Goal: Information Seeking & Learning: Understand process/instructions

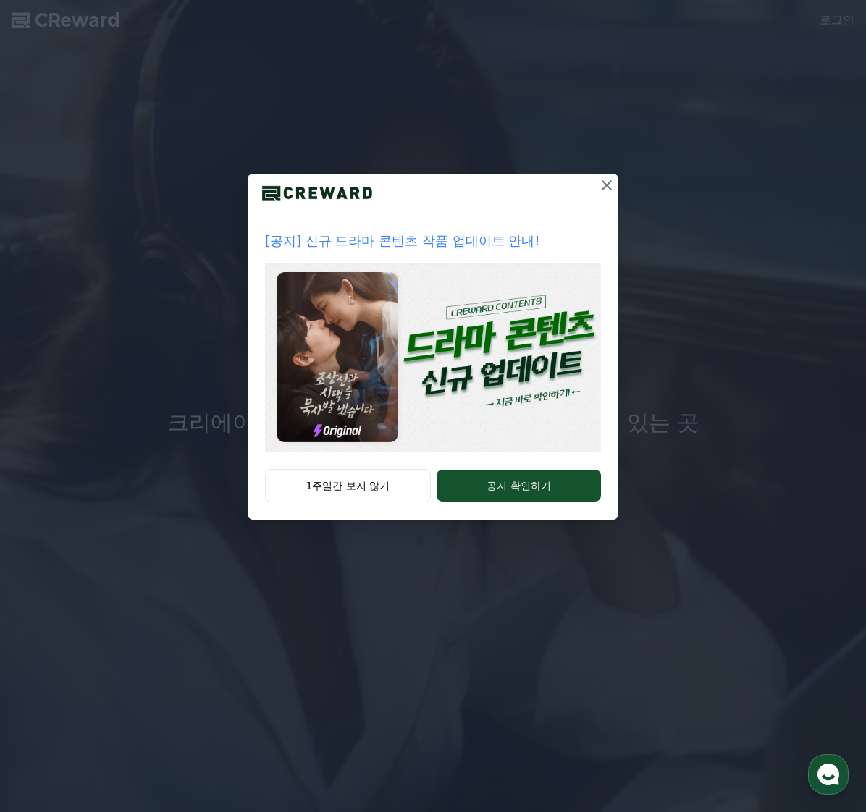
click at [609, 181] on icon at bounding box center [606, 185] width 17 height 17
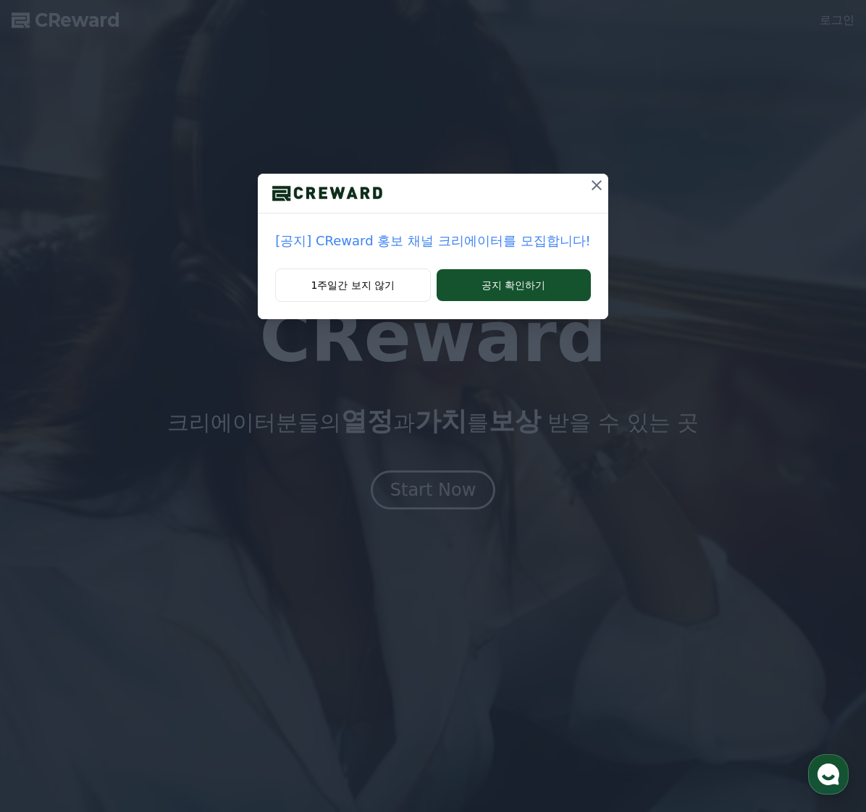
drag, startPoint x: 578, startPoint y: 181, endPoint x: 565, endPoint y: 181, distance: 13.0
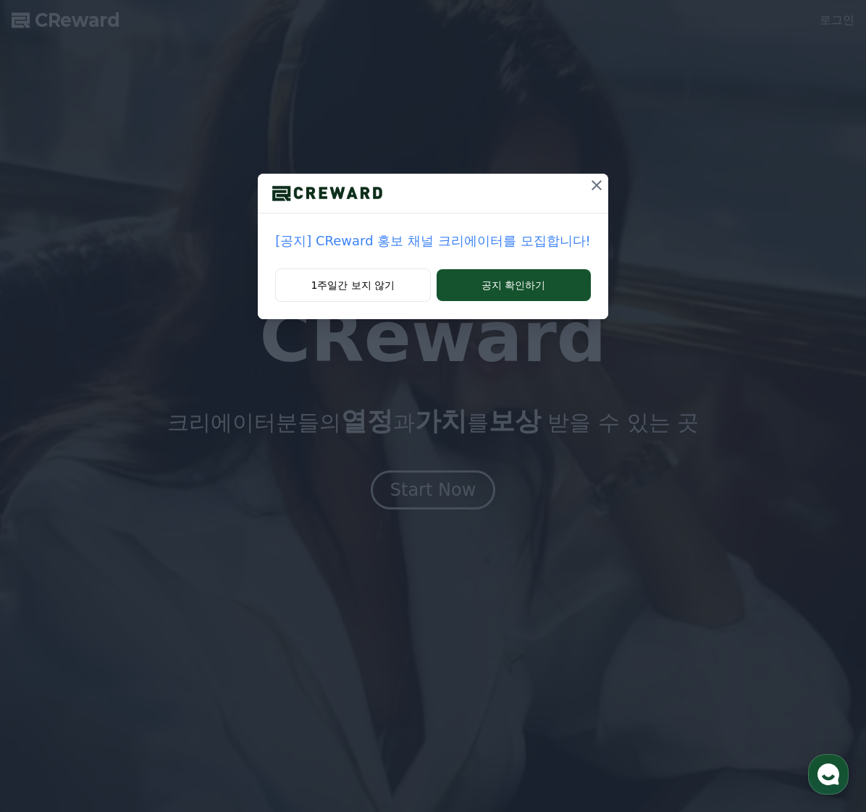
click at [588, 181] on icon at bounding box center [596, 185] width 17 height 17
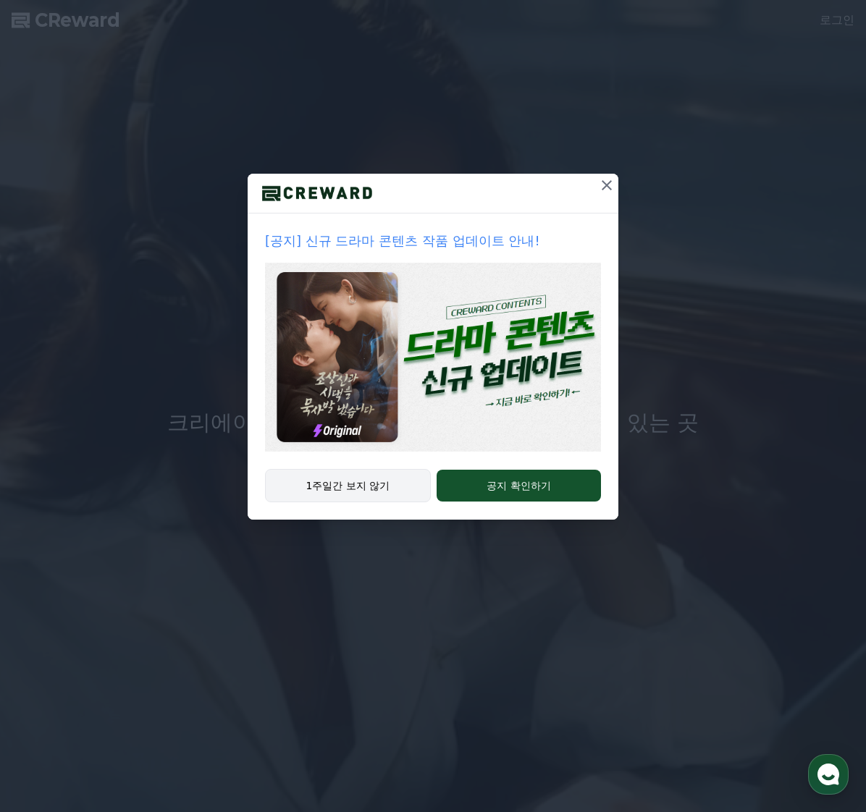
click at [355, 489] on button "1주일간 보지 않기" at bounding box center [348, 485] width 166 height 33
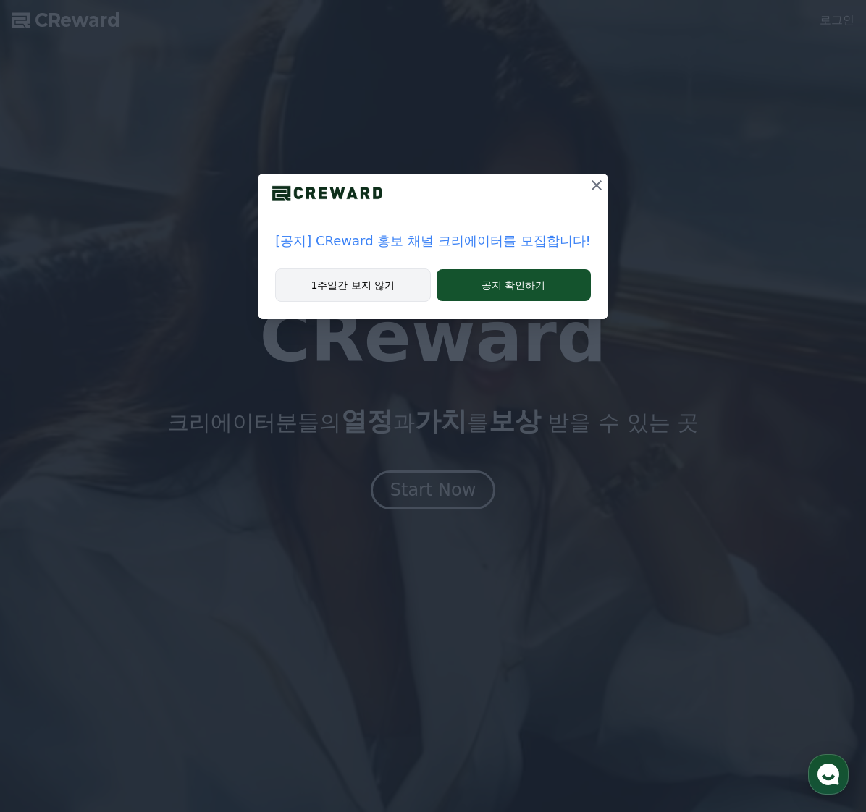
click at [391, 292] on button "1주일간 보지 않기" at bounding box center [352, 285] width 155 height 33
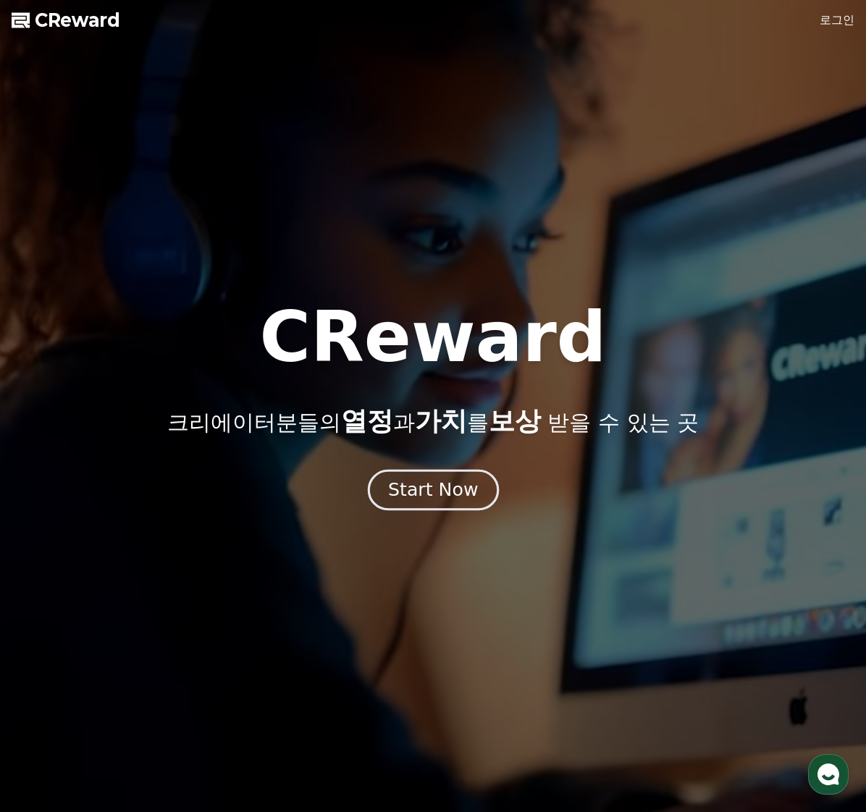
click at [441, 490] on div "Start Now" at bounding box center [433, 490] width 90 height 25
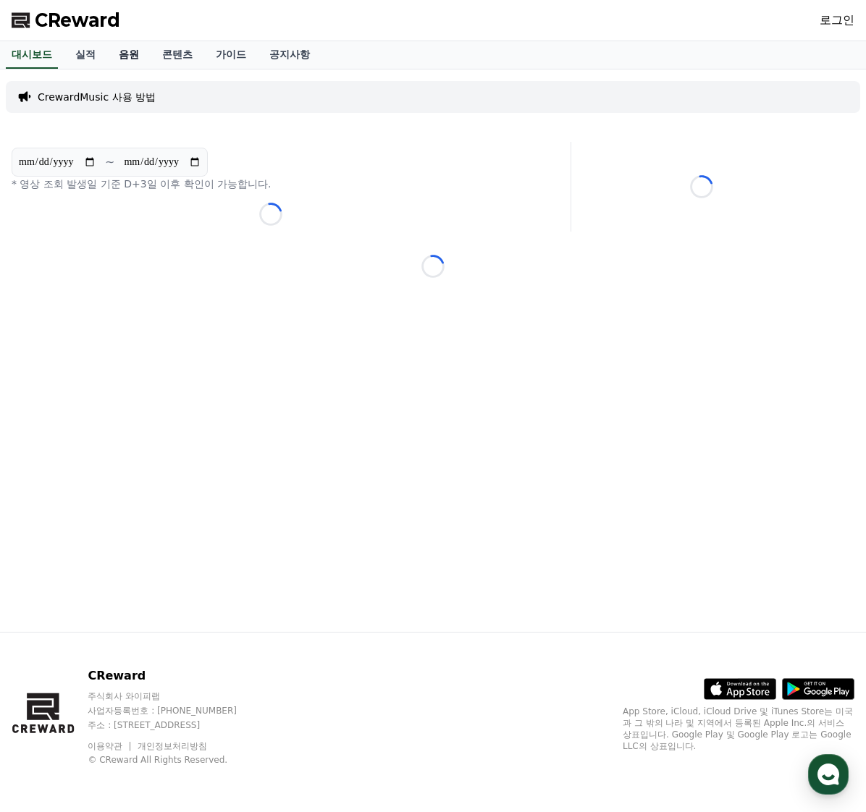
click at [122, 55] on link "음원" at bounding box center [128, 55] width 43 height 28
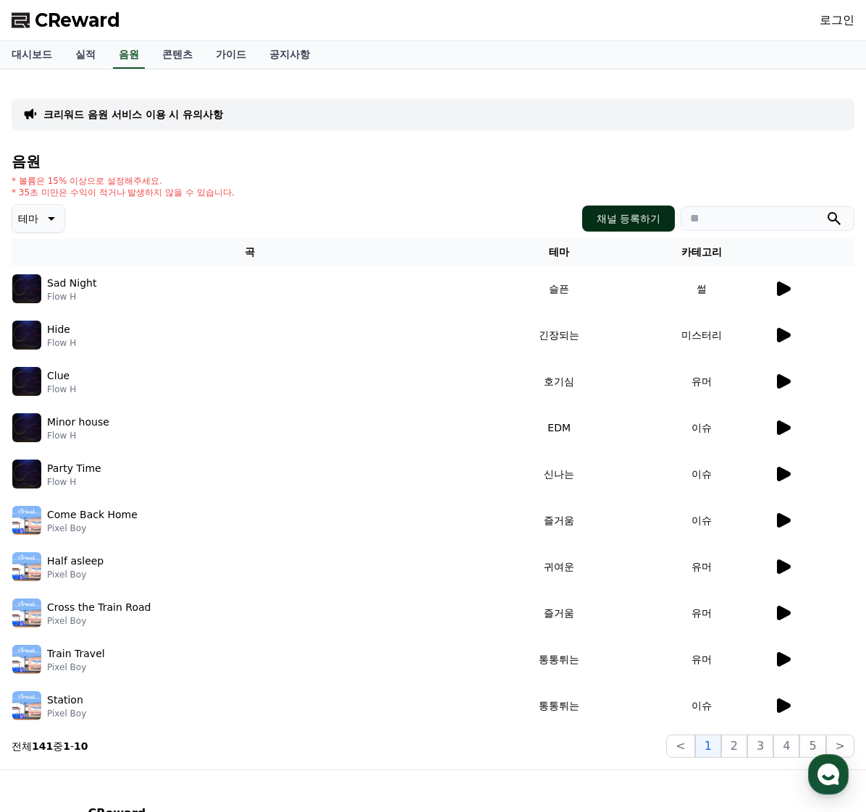
click at [630, 212] on button "채널 등록하기" at bounding box center [628, 219] width 93 height 26
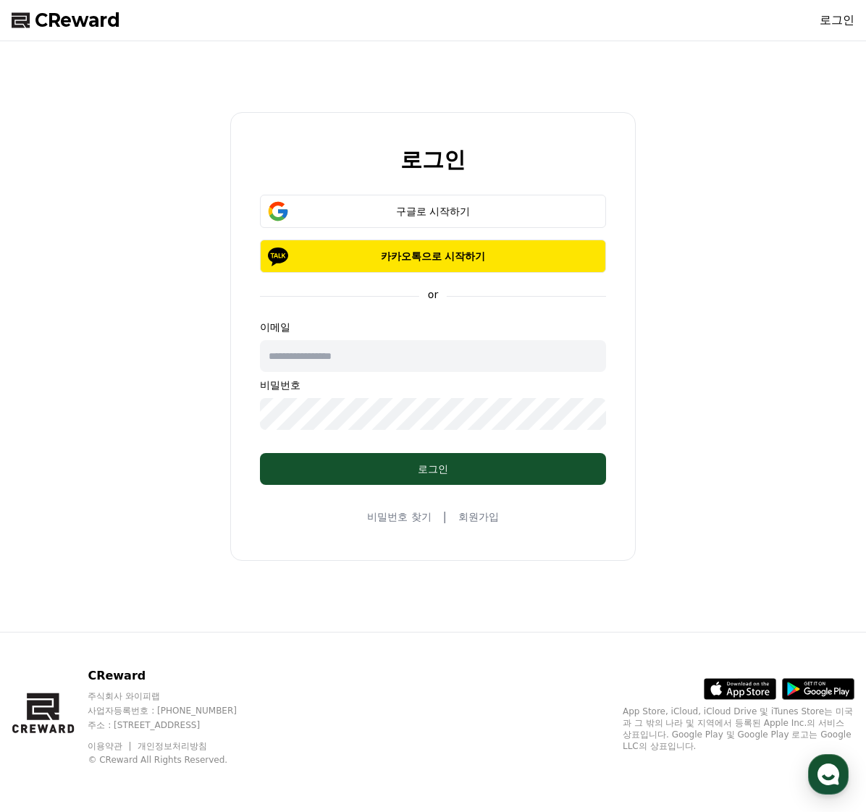
drag, startPoint x: 136, startPoint y: 418, endPoint x: 237, endPoint y: 369, distance: 112.7
click at [136, 418] on div "로그인 구글로 시작하기 카카오톡으로 시작하기 or 이메일 비밀번호 로그인 비밀번호 찾기 | 회원가입" at bounding box center [433, 336] width 854 height 579
click at [88, 24] on span "CReward" at bounding box center [77, 20] width 85 height 23
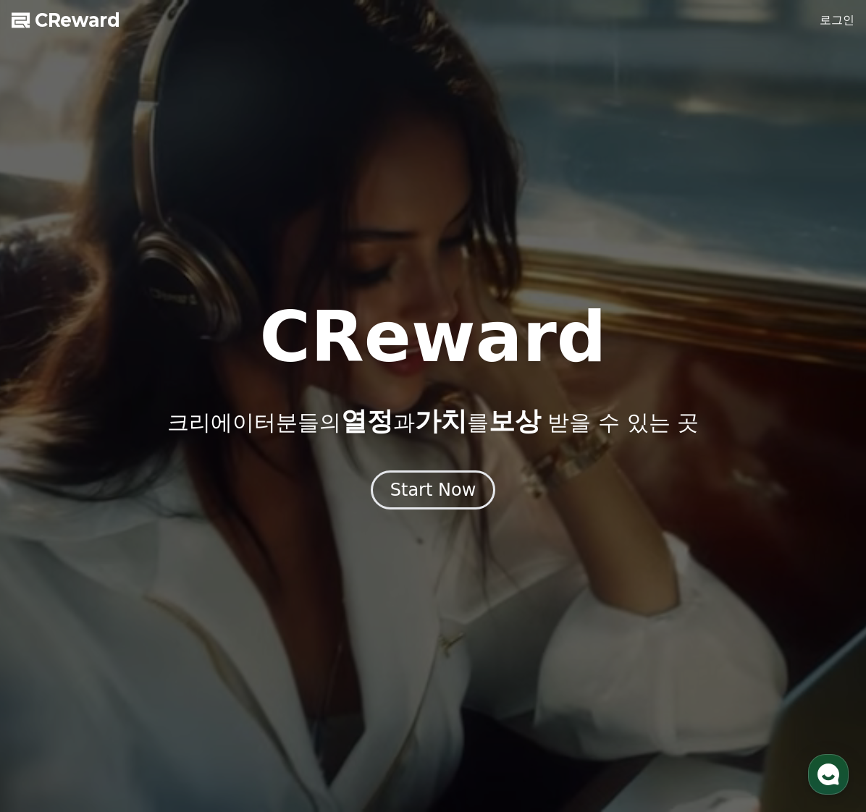
click at [823, 22] on div at bounding box center [433, 406] width 866 height 812
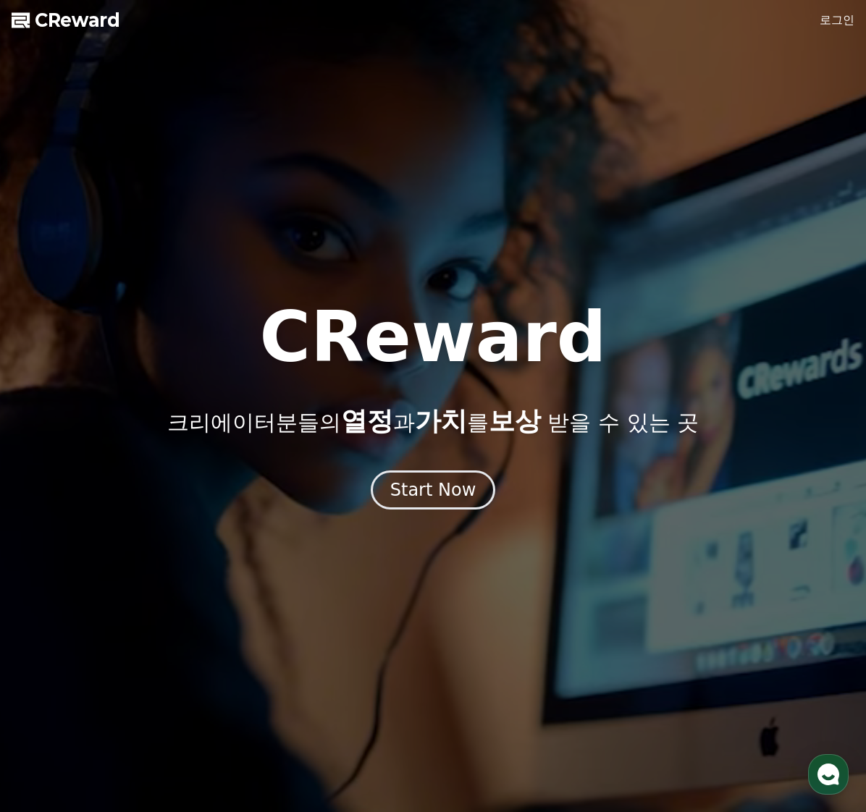
click at [835, 24] on link "로그인" at bounding box center [836, 20] width 35 height 17
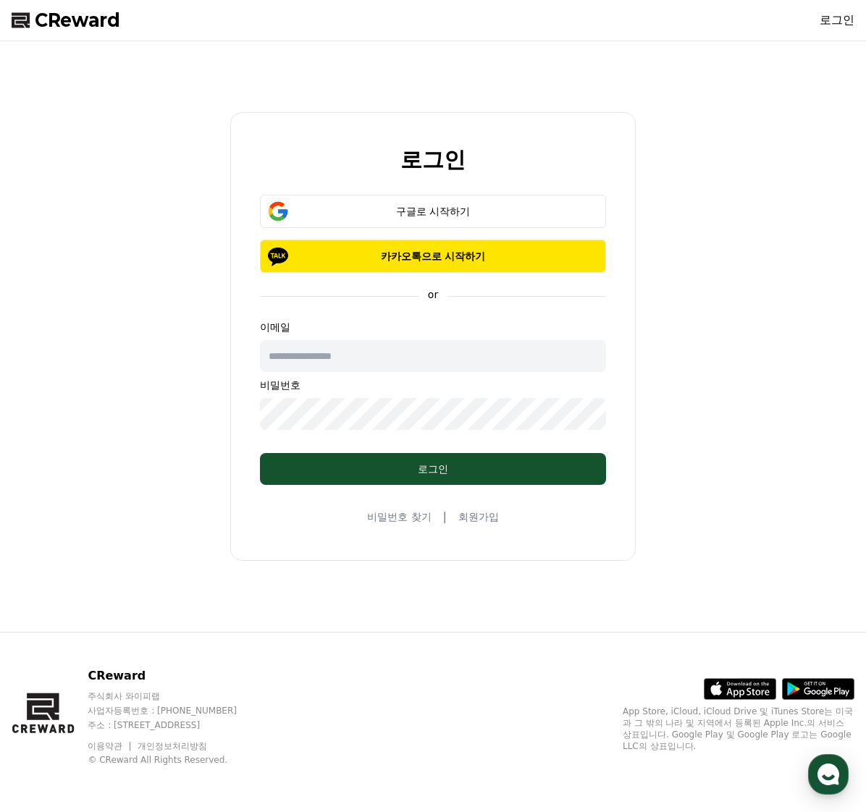
click at [83, 15] on span "CReward" at bounding box center [77, 20] width 85 height 23
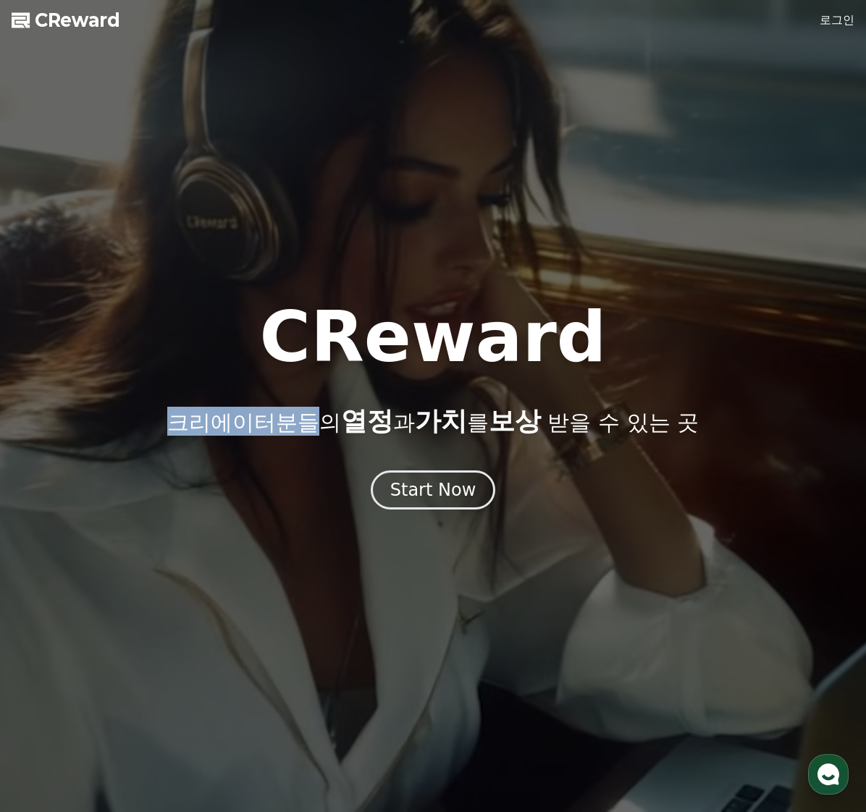
drag, startPoint x: 201, startPoint y: 422, endPoint x: 327, endPoint y: 421, distance: 126.0
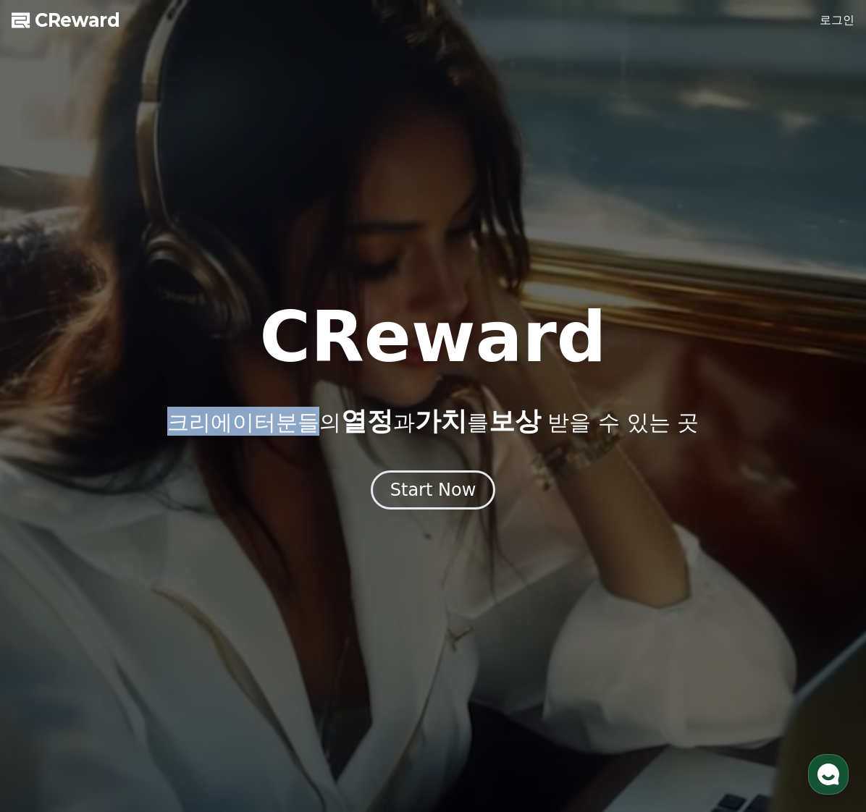
click at [327, 421] on p "크리에이터분들의 열정 과 가치 를 보상 받을 수 있는 곳" at bounding box center [432, 421] width 531 height 29
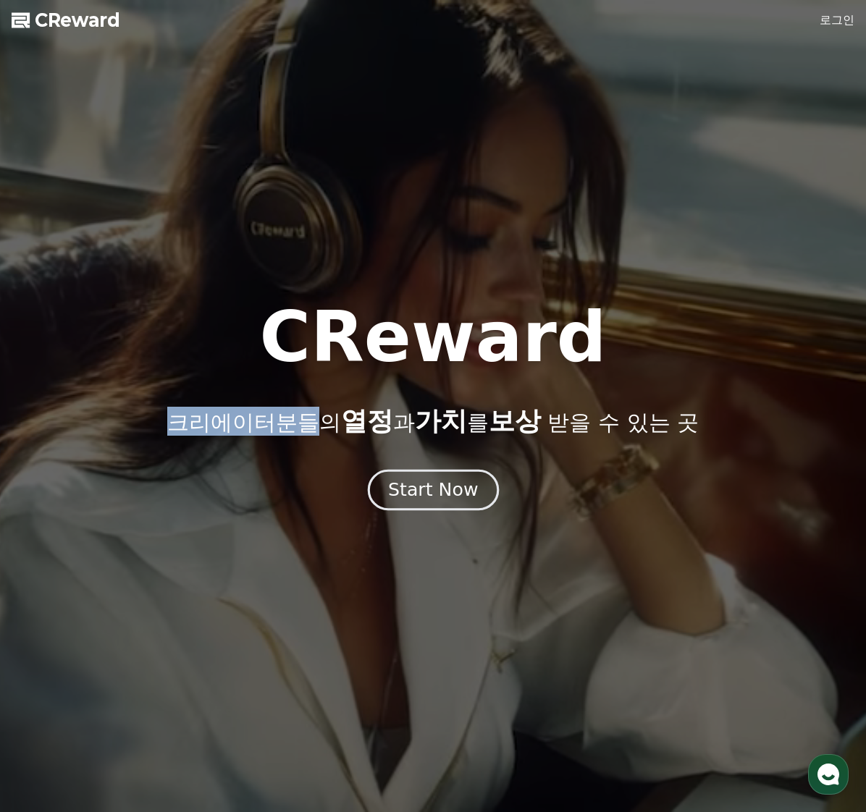
click at [438, 488] on div "Start Now" at bounding box center [433, 490] width 90 height 25
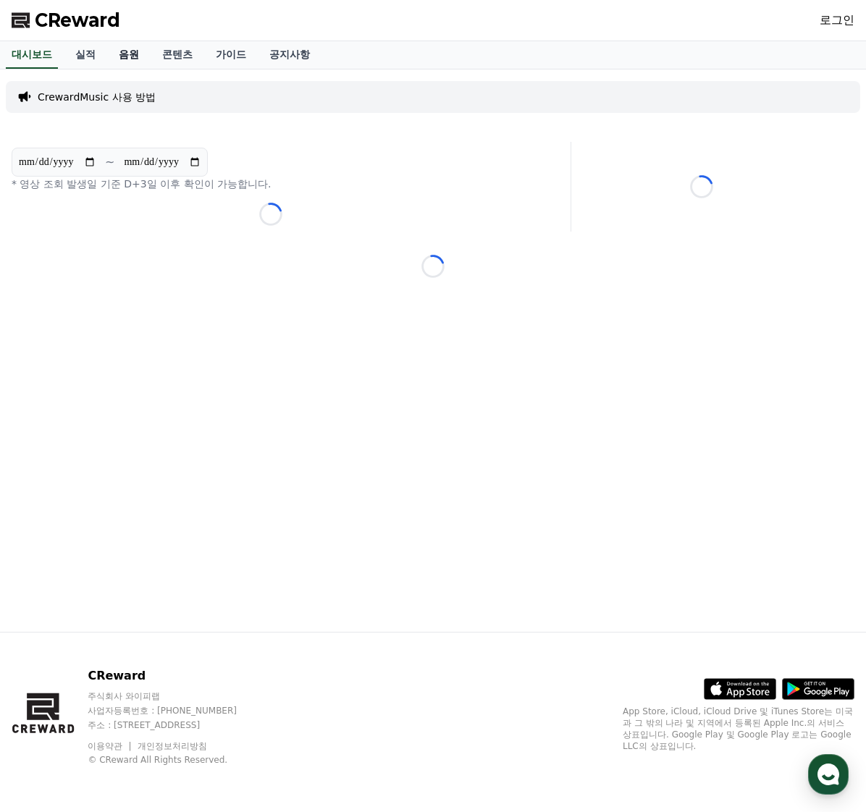
click at [114, 51] on link "음원" at bounding box center [128, 55] width 43 height 28
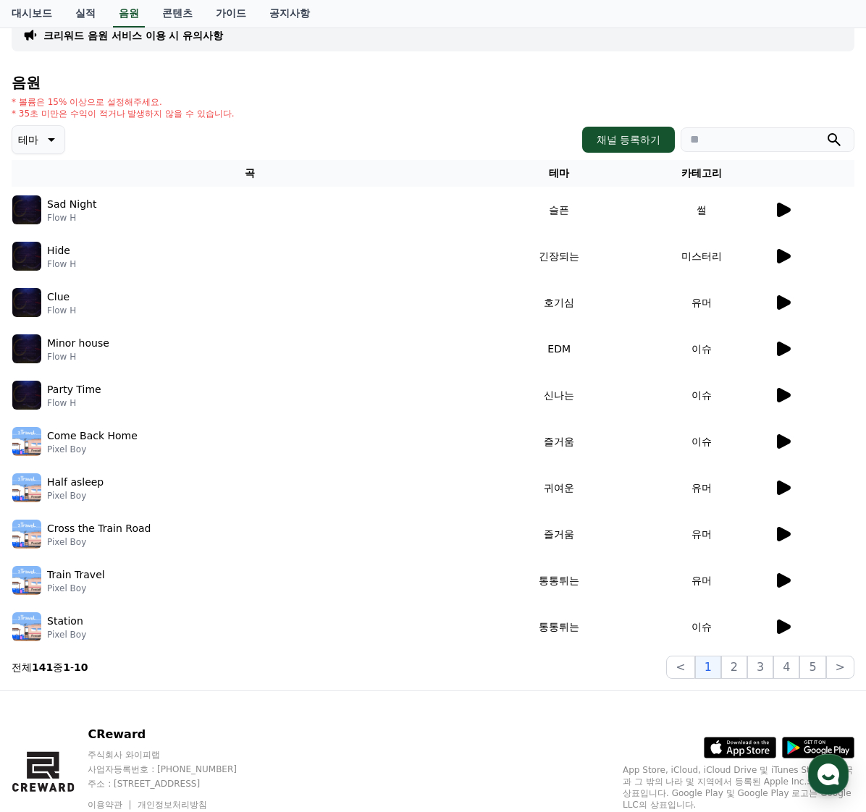
scroll to position [138, 0]
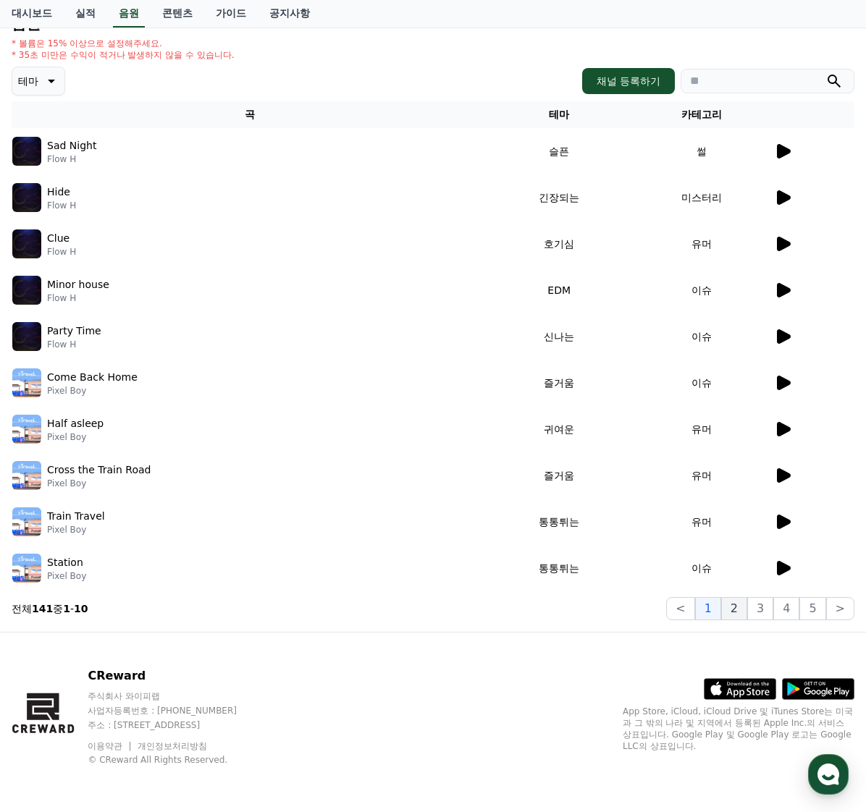
click at [740, 603] on button "2" at bounding box center [734, 608] width 26 height 23
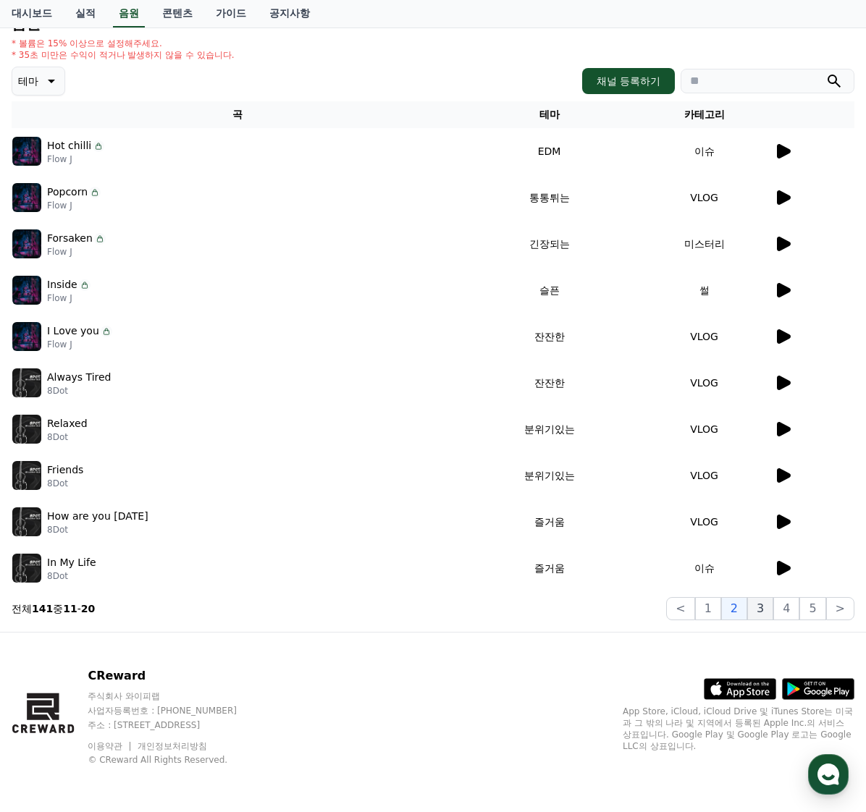
click at [760, 612] on button "3" at bounding box center [760, 608] width 26 height 23
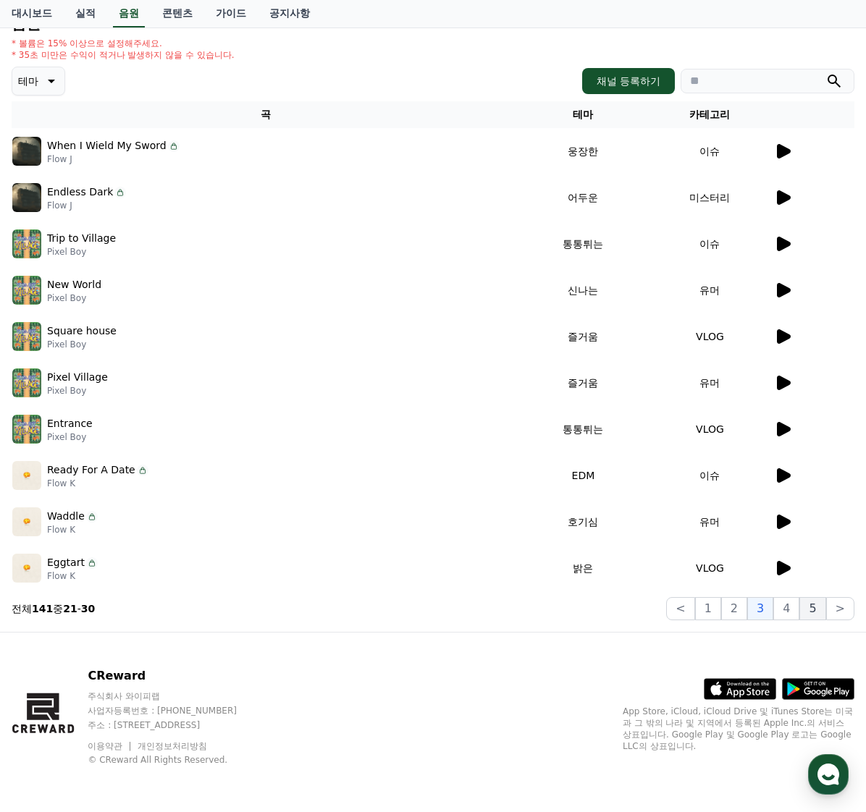
click at [810, 610] on button "5" at bounding box center [812, 608] width 26 height 23
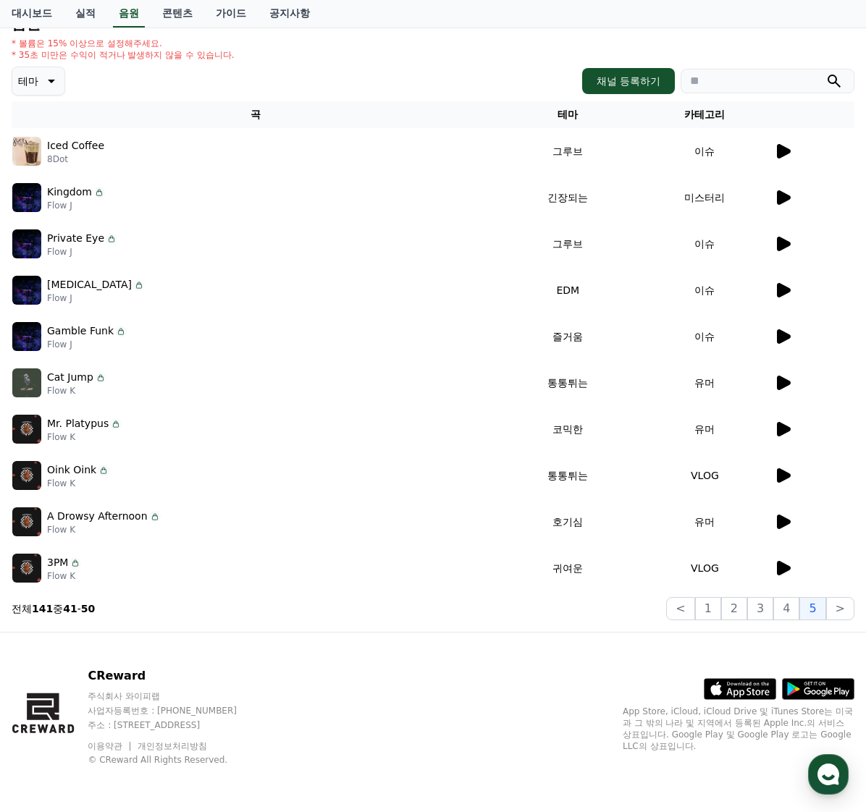
click at [856, 609] on div "크리워드 음원 서비스 이용 시 유의사항 음원 * 볼륨은 15% 이상으로 설정해주세요. * 35초 미만은 수익이 적거나 발생하지 않을 수 있습니…" at bounding box center [433, 282] width 854 height 688
click at [848, 610] on button ">" at bounding box center [840, 608] width 28 height 23
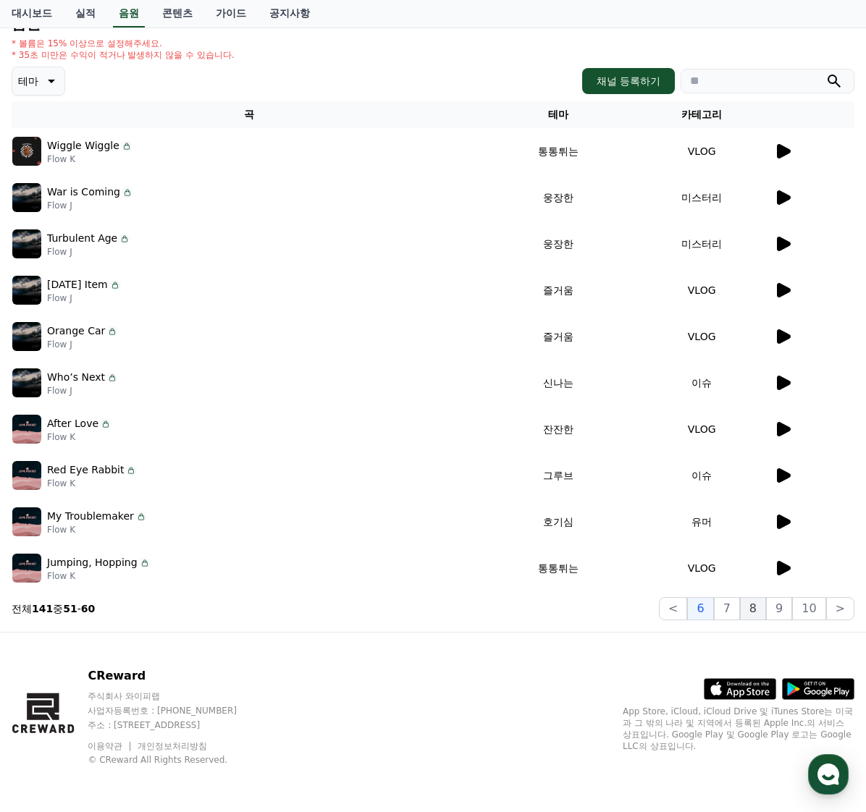
click at [752, 609] on button "8" at bounding box center [753, 608] width 26 height 23
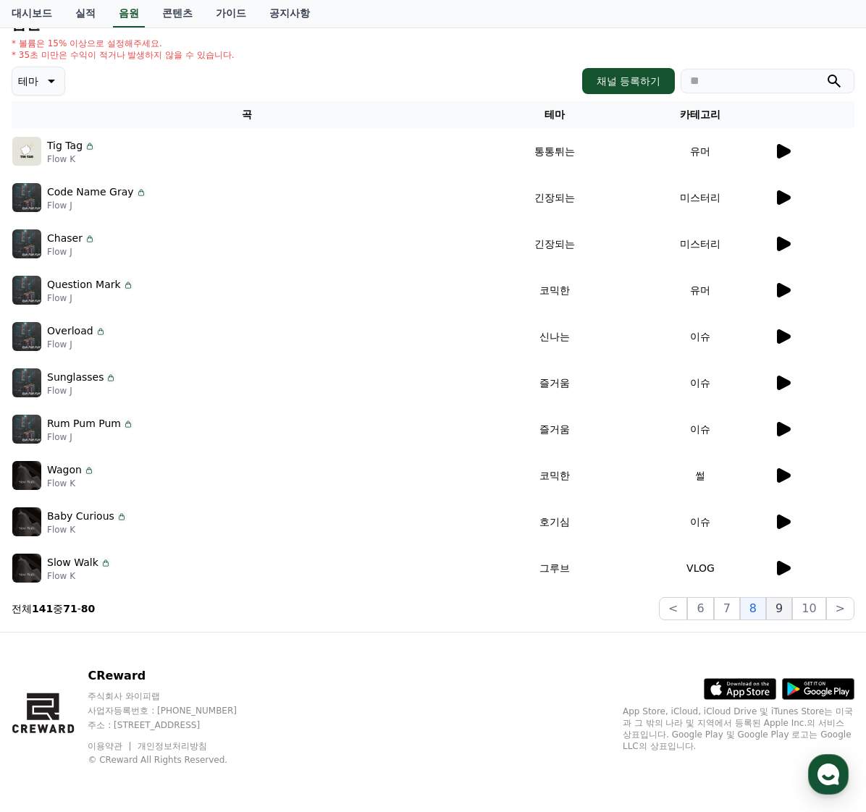
click at [778, 608] on button "9" at bounding box center [779, 608] width 26 height 23
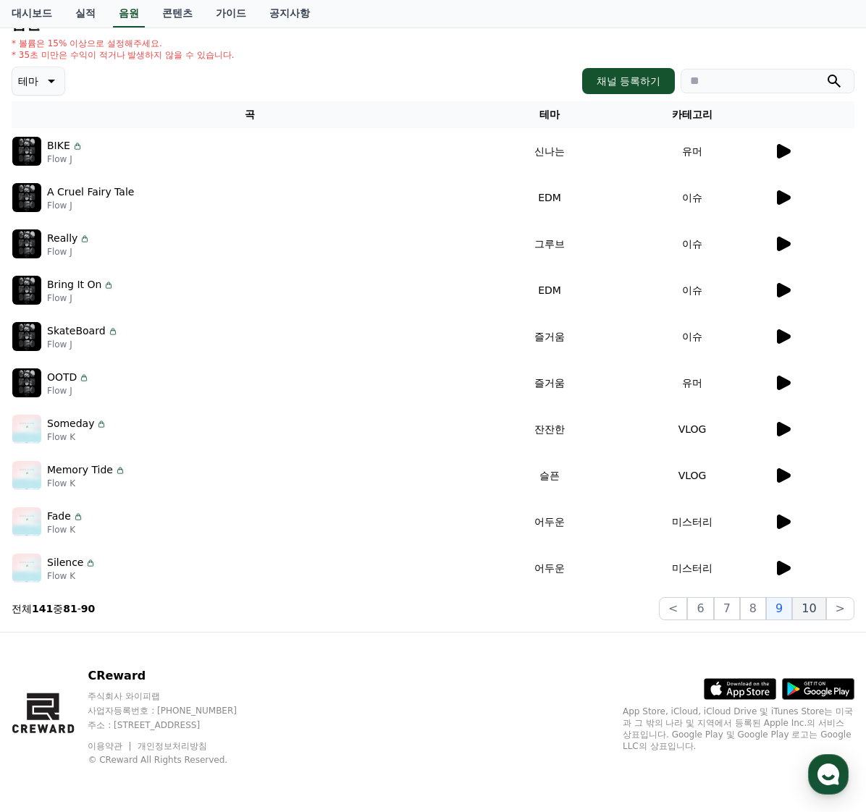
click at [797, 608] on button "10" at bounding box center [808, 608] width 33 height 23
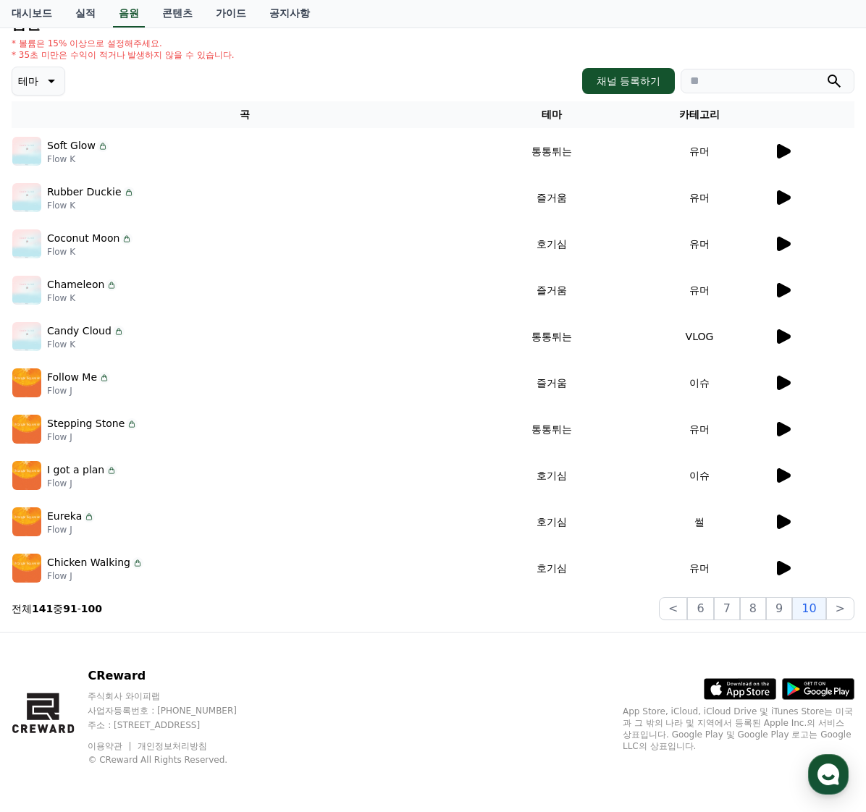
click at [80, 241] on p "Coconut Moon" at bounding box center [83, 238] width 72 height 15
click at [780, 244] on icon at bounding box center [784, 244] width 14 height 14
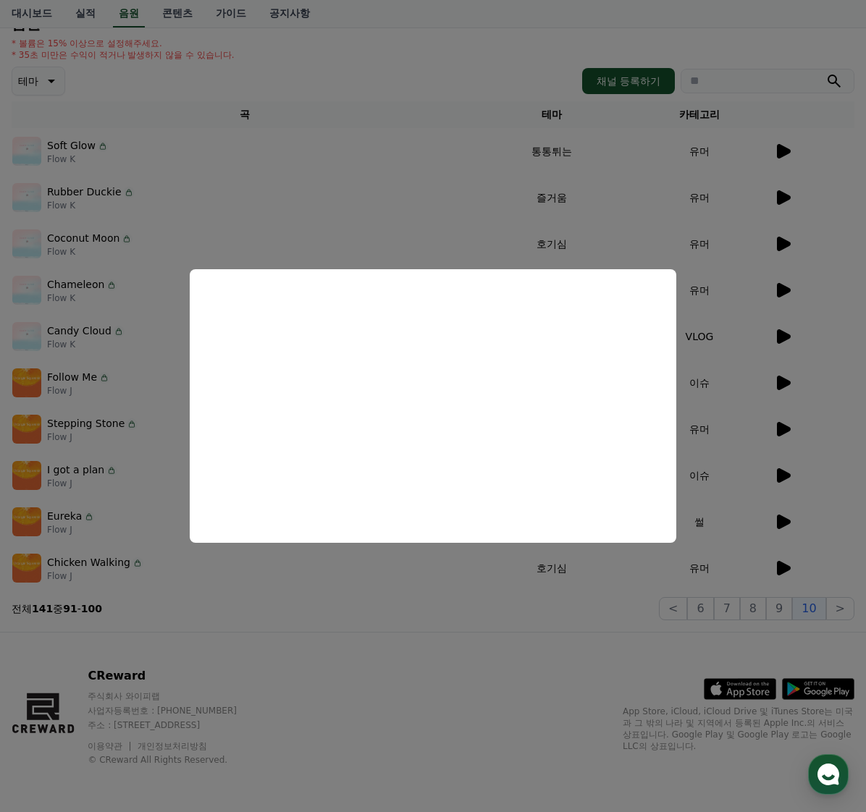
click at [403, 586] on button "close modal" at bounding box center [433, 406] width 866 height 812
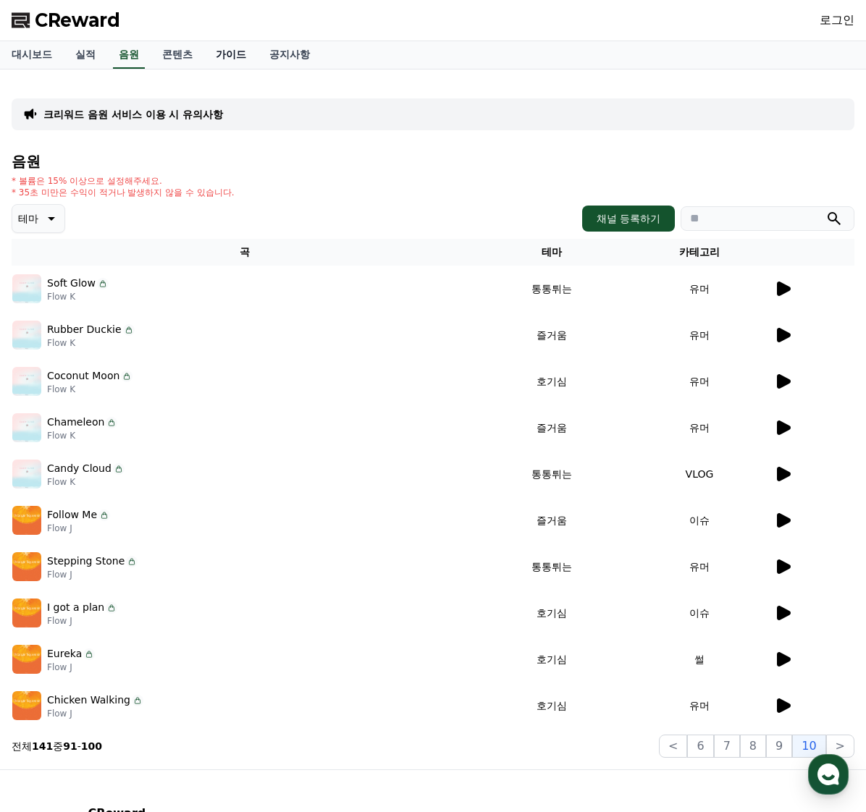
click at [222, 54] on link "가이드" at bounding box center [231, 55] width 54 height 28
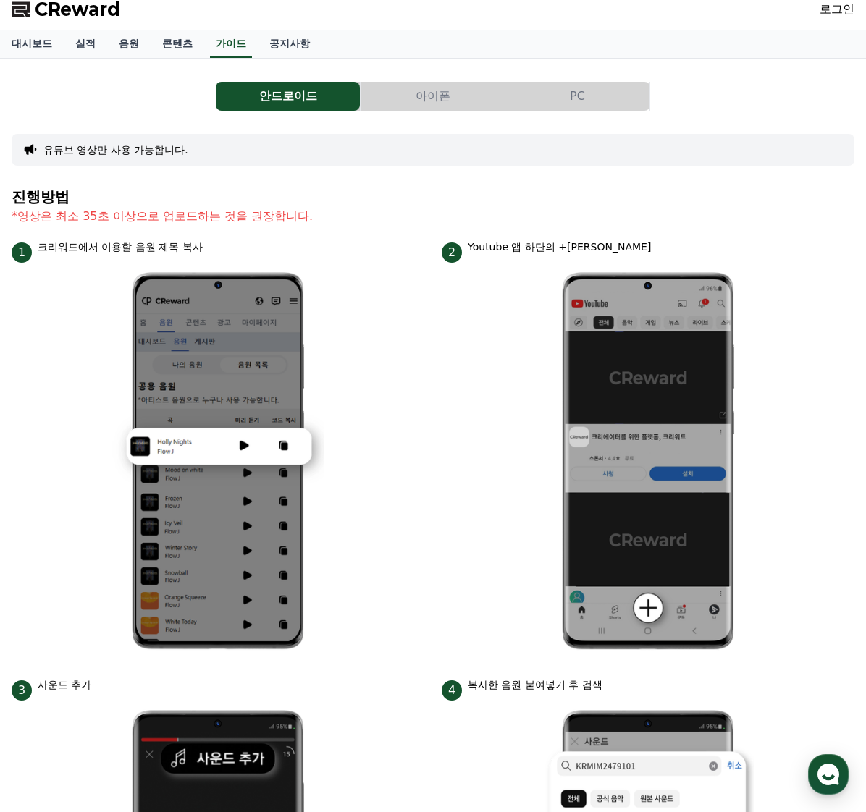
scroll to position [25, 0]
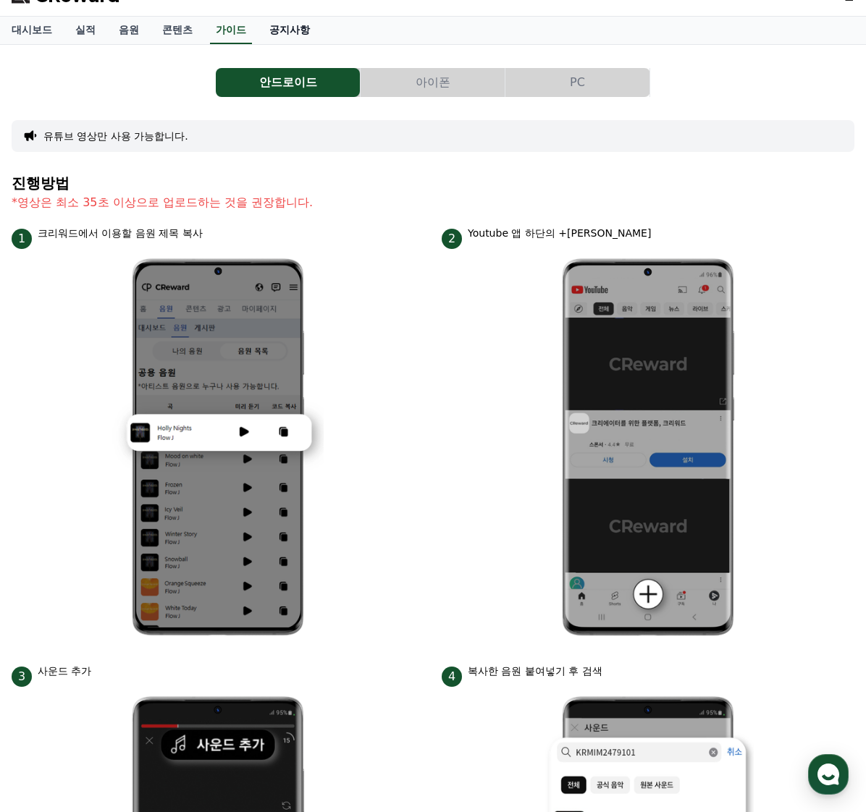
click at [258, 23] on link "공지사항" at bounding box center [290, 31] width 64 height 28
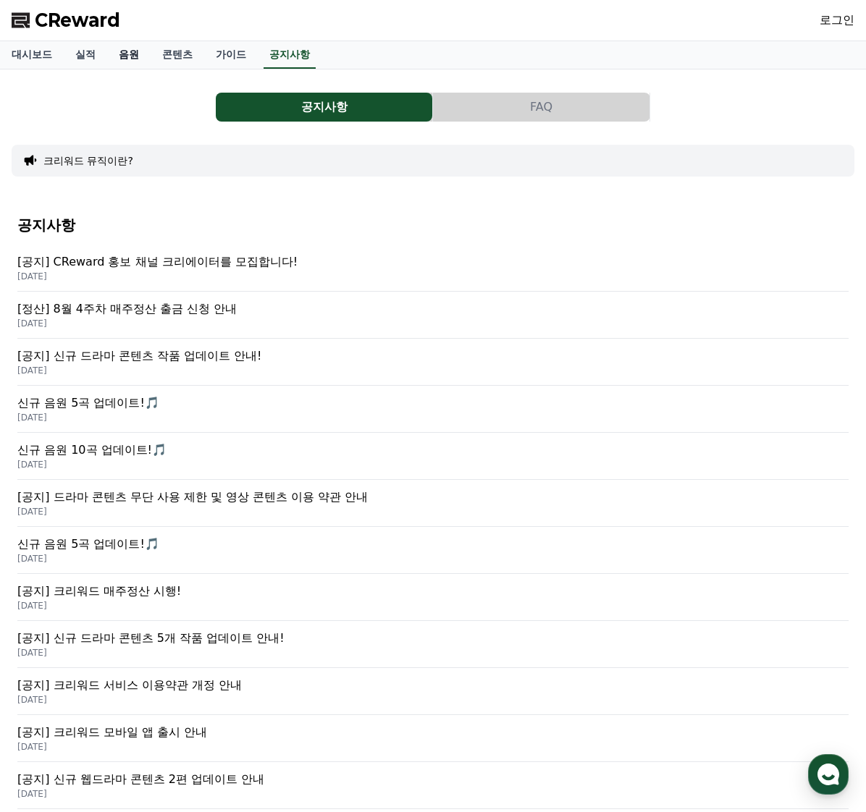
click at [118, 55] on link "음원" at bounding box center [128, 55] width 43 height 28
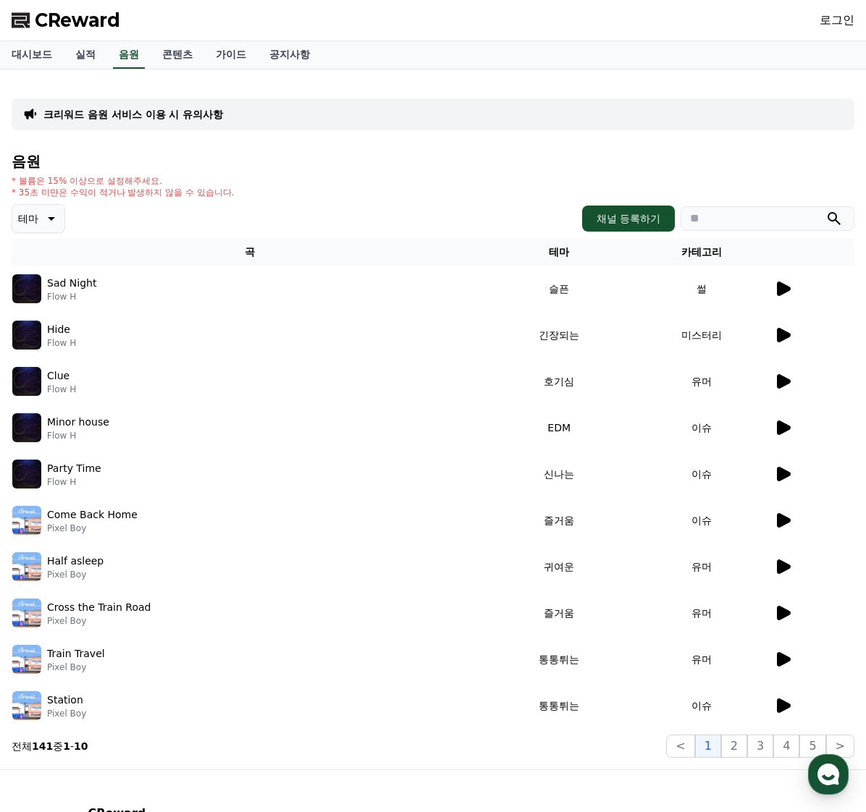
drag, startPoint x: 75, startPoint y: 610, endPoint x: 69, endPoint y: 623, distance: 13.6
click at [75, 611] on p "Cross the Train Road" at bounding box center [99, 607] width 104 height 15
click at [69, 623] on p "Pixel Boy" at bounding box center [99, 621] width 104 height 12
drag, startPoint x: 28, startPoint y: 610, endPoint x: 41, endPoint y: 609, distance: 13.8
click at [28, 610] on img at bounding box center [26, 613] width 29 height 29
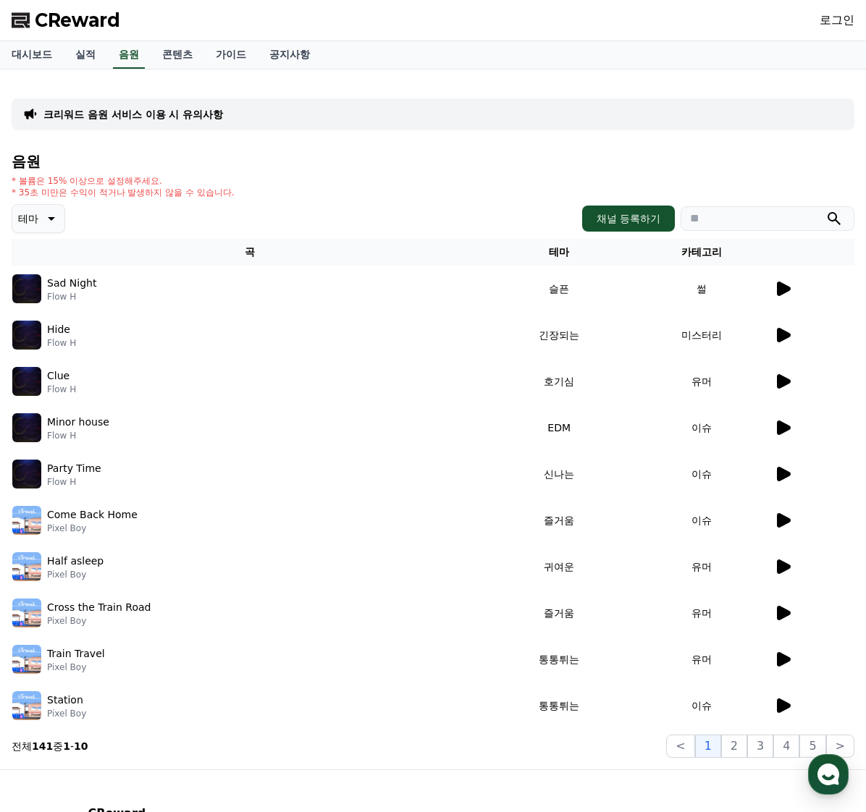
click at [160, 119] on p "크리워드 음원 서비스 이용 시 유의사항" at bounding box center [133, 114] width 180 height 14
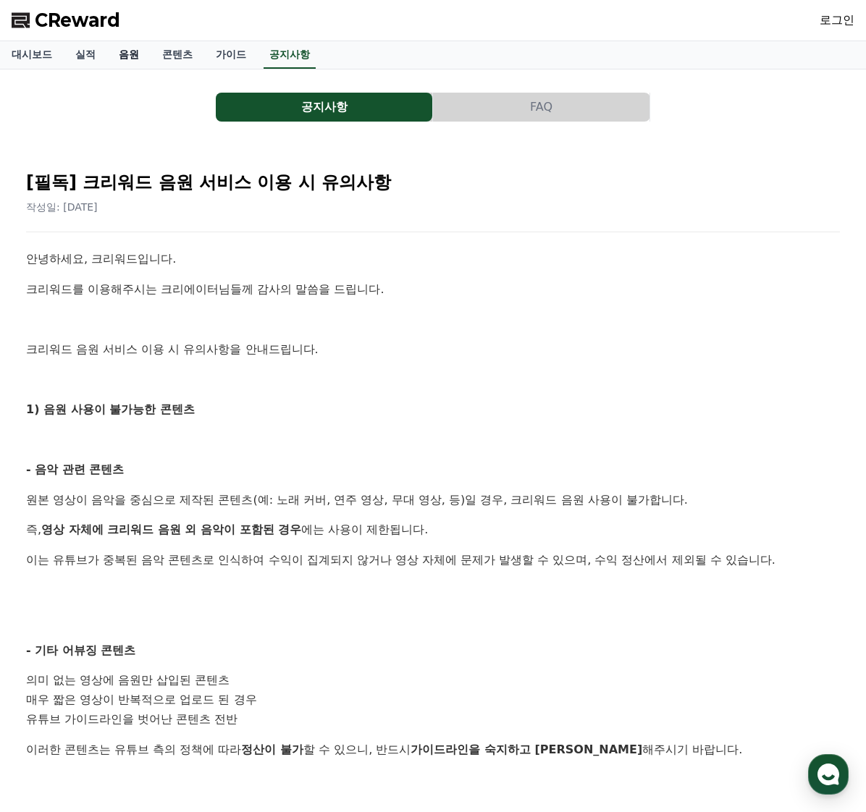
click at [127, 57] on link "음원" at bounding box center [128, 55] width 43 height 28
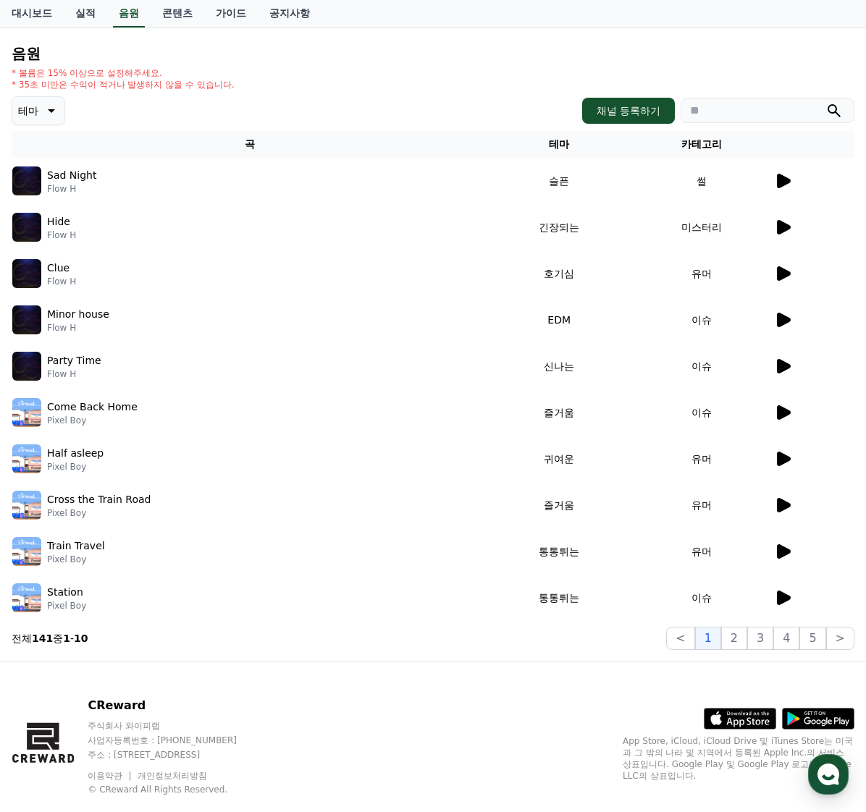
scroll to position [138, 0]
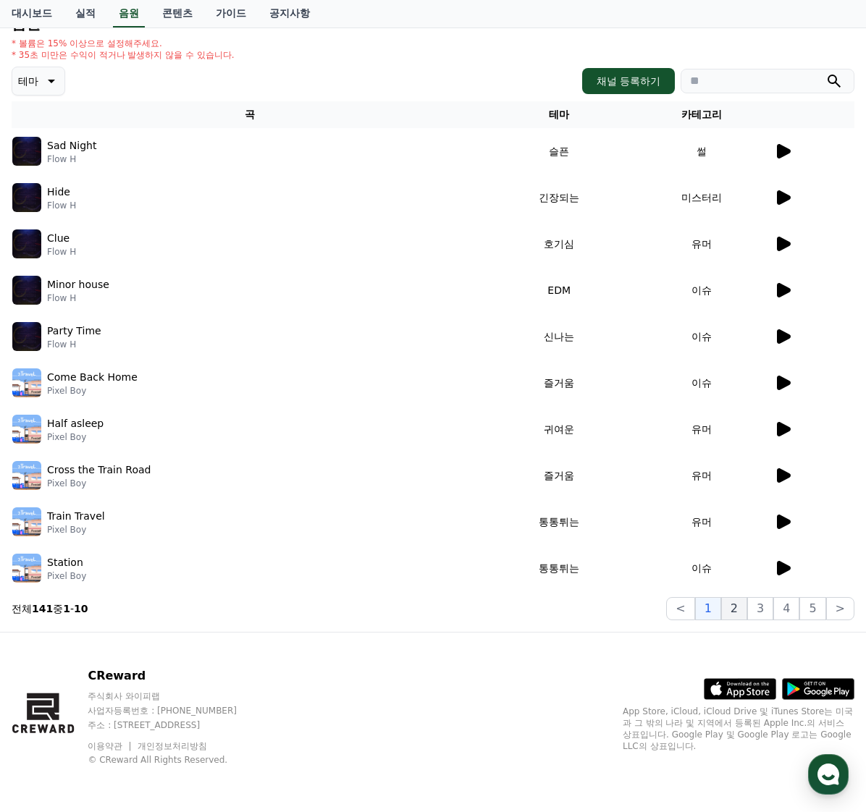
click at [738, 607] on button "2" at bounding box center [734, 608] width 26 height 23
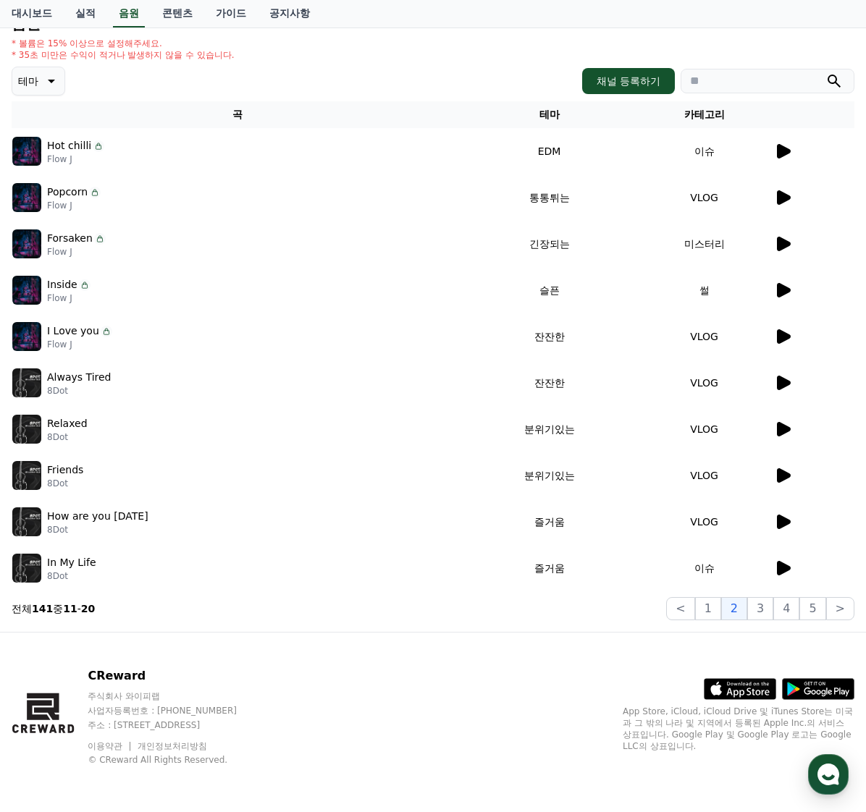
click at [58, 374] on p "Always Tired" at bounding box center [79, 377] width 64 height 15
click at [57, 382] on p "Always Tired" at bounding box center [79, 377] width 64 height 15
click at [780, 384] on icon at bounding box center [784, 383] width 14 height 14
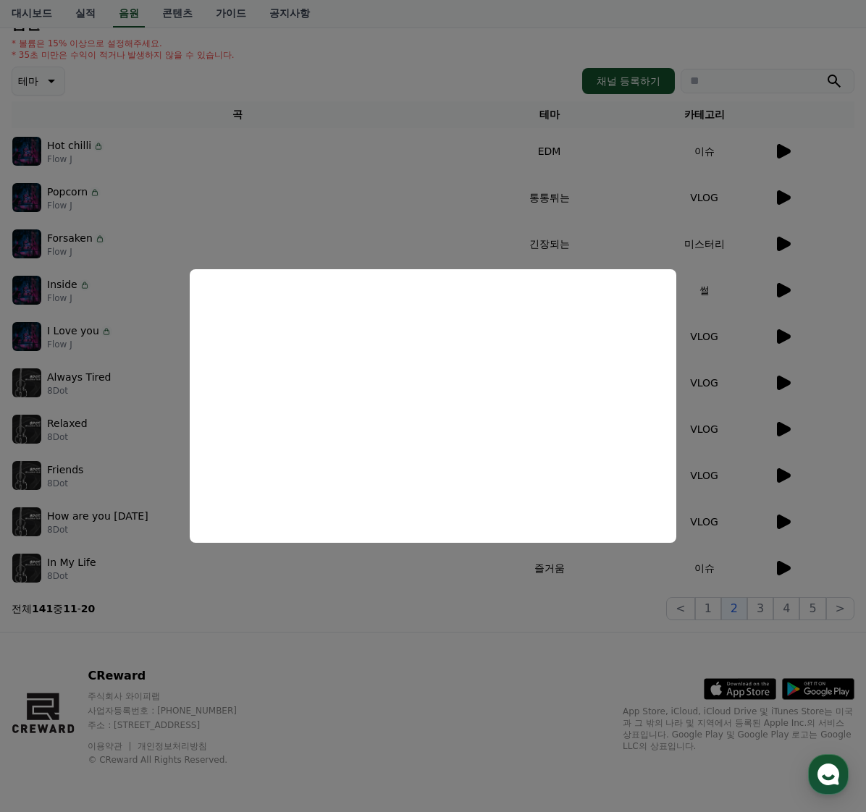
click at [480, 67] on button "close modal" at bounding box center [433, 406] width 866 height 812
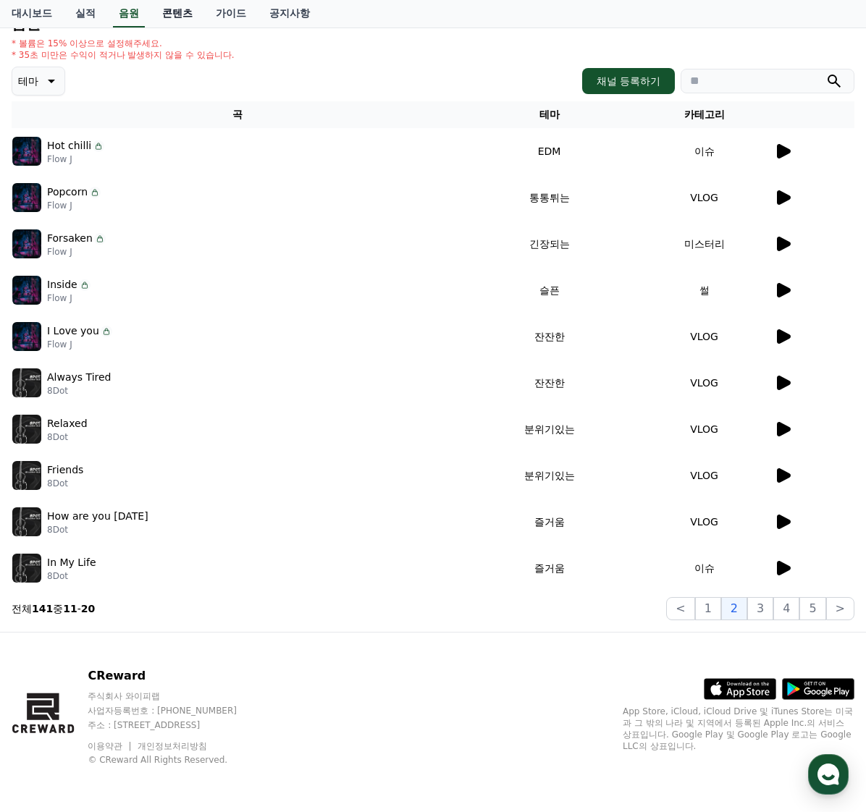
click at [162, 14] on link "콘텐츠" at bounding box center [178, 14] width 54 height 28
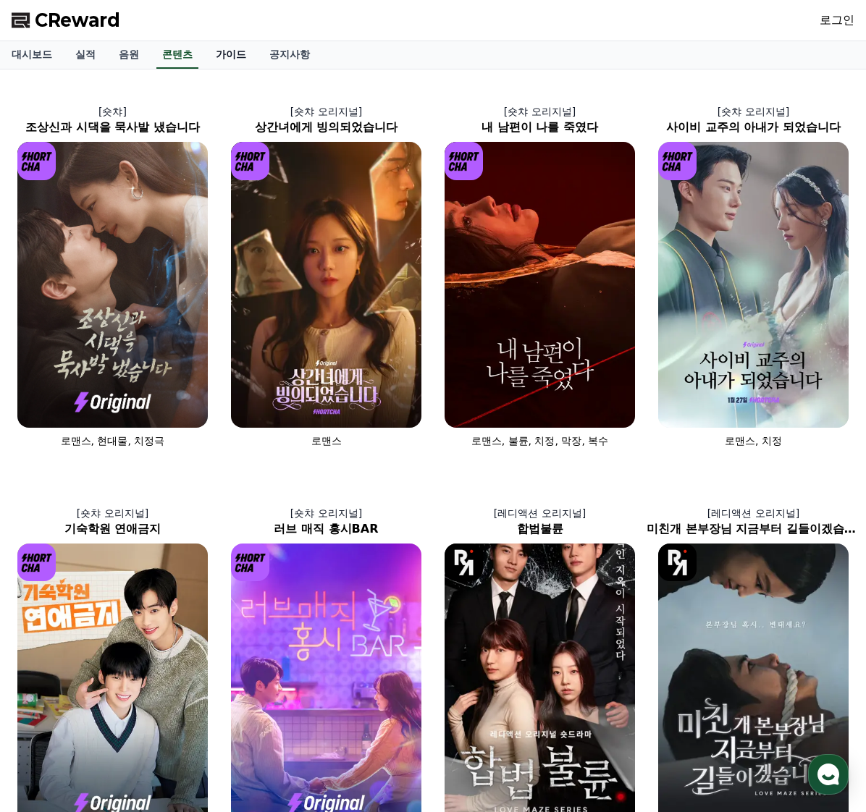
click at [217, 56] on link "가이드" at bounding box center [231, 55] width 54 height 28
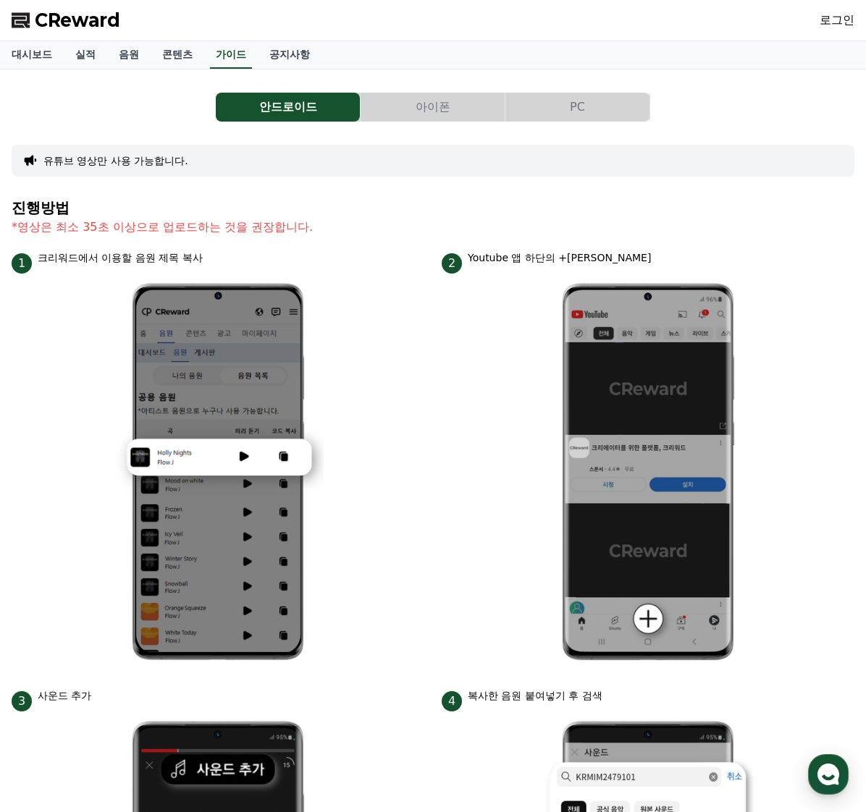
click at [429, 112] on button "아이폰" at bounding box center [433, 107] width 144 height 29
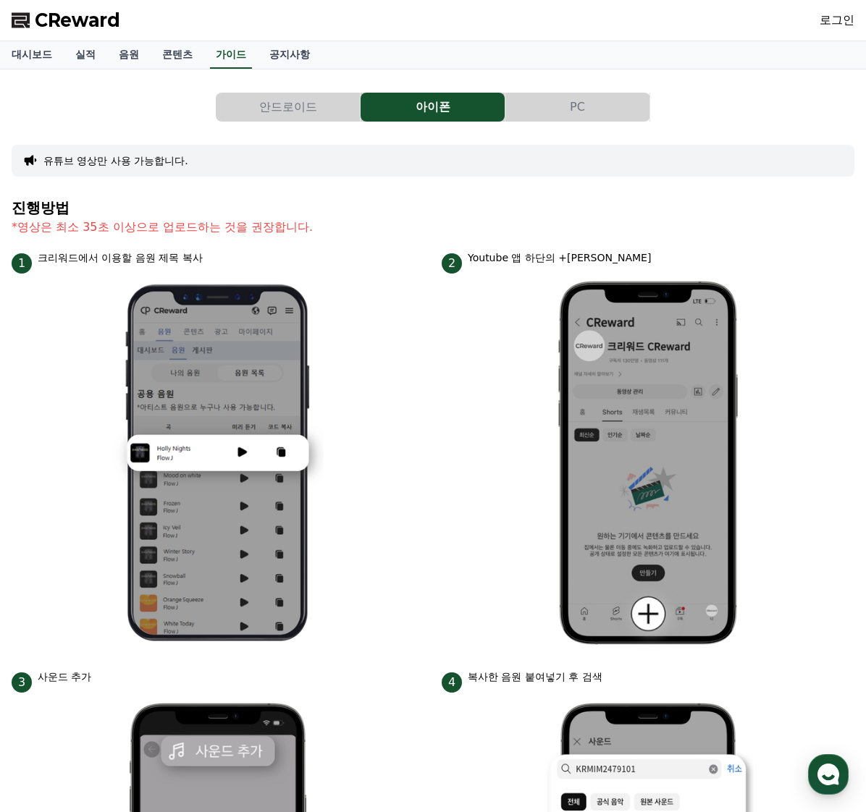
click at [562, 109] on button "PC" at bounding box center [577, 107] width 144 height 29
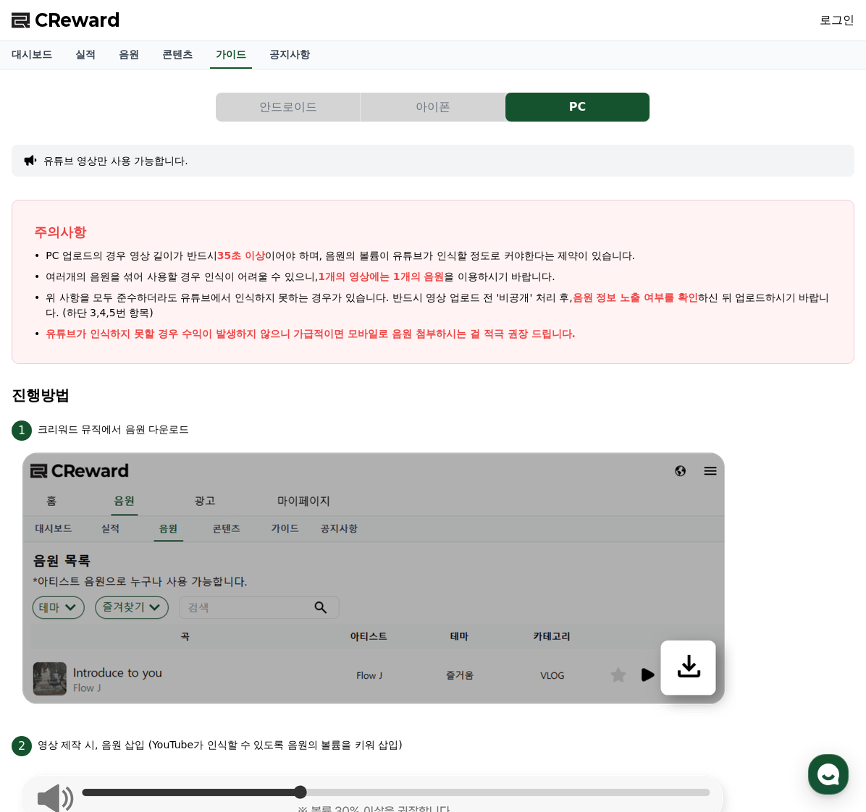
click at [680, 22] on div "CReward 로그인" at bounding box center [433, 20] width 866 height 41
click at [654, 34] on div "CReward 로그인" at bounding box center [433, 20] width 866 height 41
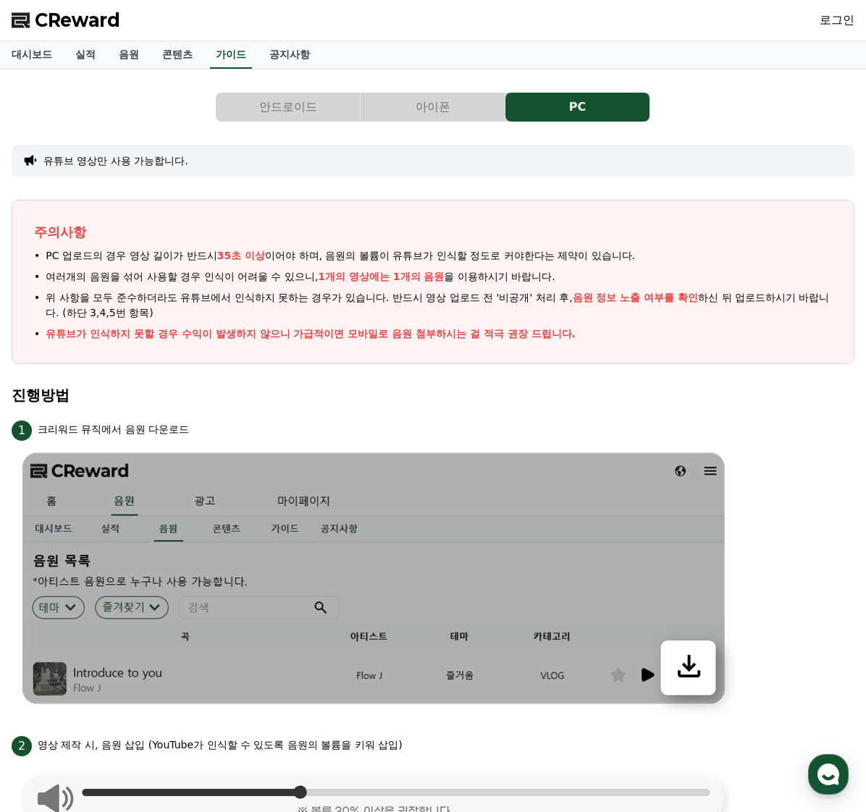
drag, startPoint x: 683, startPoint y: 35, endPoint x: 742, endPoint y: 33, distance: 59.4
click at [683, 35] on div "CReward 로그인" at bounding box center [433, 20] width 866 height 41
click at [450, 38] on div "CReward 로그인" at bounding box center [433, 20] width 866 height 41
